Goal: Information Seeking & Learning: Learn about a topic

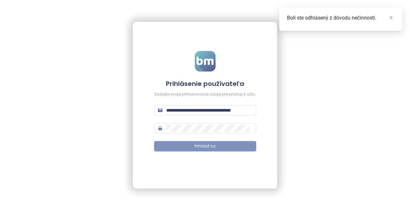
click at [200, 143] on span "Prihlásiť sa" at bounding box center [204, 146] width 21 height 6
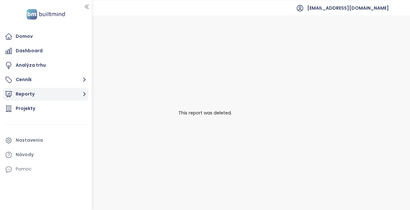
click at [39, 92] on button "Reporty" at bounding box center [45, 94] width 85 height 13
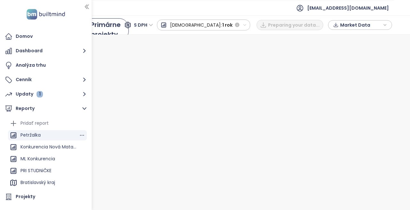
click at [47, 136] on div "Petržalka" at bounding box center [47, 135] width 79 height 10
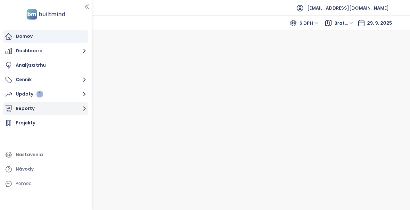
click at [35, 107] on button "Reporty" at bounding box center [45, 108] width 85 height 13
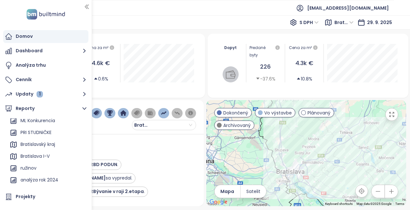
scroll to position [64, 0]
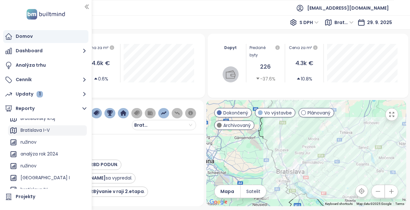
click at [48, 132] on div "Bratislava I-V" at bounding box center [34, 130] width 29 height 8
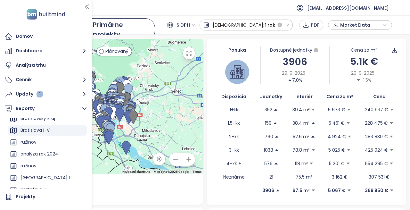
click at [179, 20] on div "Reporty / Bratislava I-V Primárne projekty S DPH Predaj: 1 rok PDF Market Data" at bounding box center [205, 24] width 410 height 19
click at [174, 190] on div "237 projektov" at bounding box center [104, 193] width 184 height 7
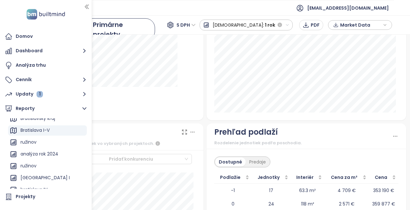
scroll to position [832, 0]
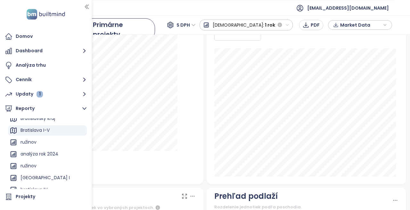
click at [206, 139] on div "Projekty Developeri Oblasti Predaje Dostupné September 2025 Nový Ružinov: 8" at bounding box center [305, 92] width 199 height 184
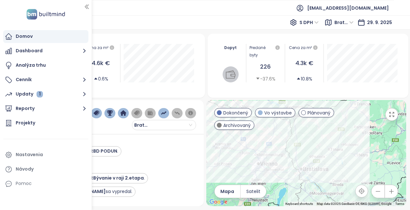
click at [322, 69] on div "Cena za m² 4.3k € 10.8%" at bounding box center [303, 63] width 39 height 38
click at [129, 23] on div "Domov S DPH Bratislavský kraj [DATE]" at bounding box center [205, 22] width 410 height 14
click at [89, 6] on icon "button" at bounding box center [87, 7] width 6 height 6
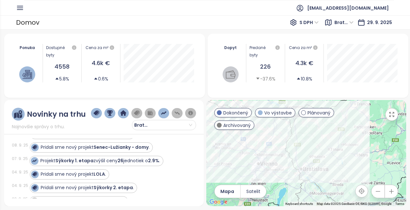
scroll to position [256, 0]
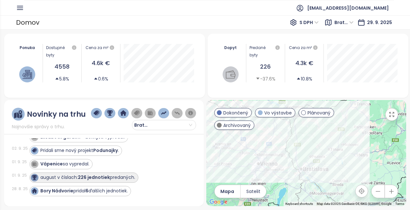
click at [47, 178] on div "august v číslach: 226 jednotiek predaných." at bounding box center [87, 177] width 95 height 7
